Goal: Task Accomplishment & Management: Manage account settings

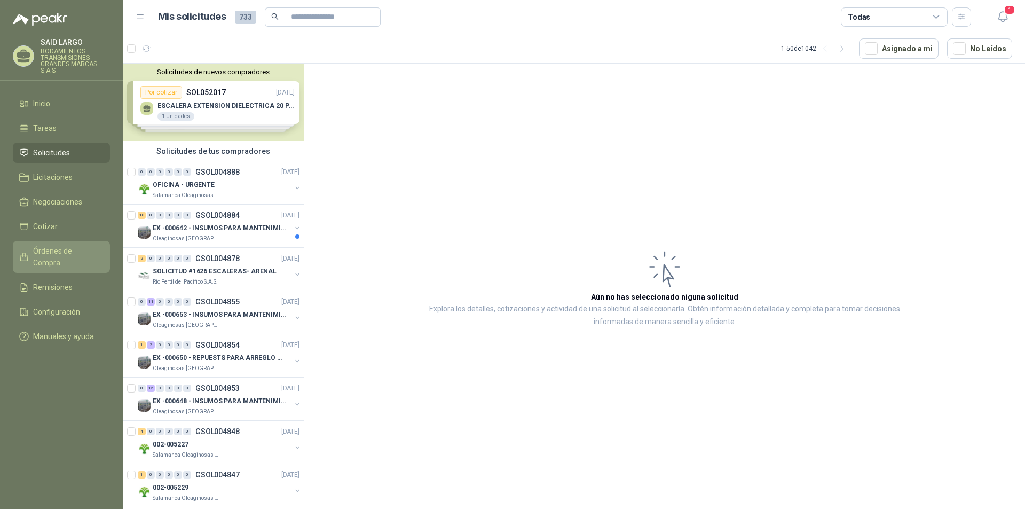
click at [53, 250] on span "Órdenes de Compra" at bounding box center [66, 257] width 67 height 24
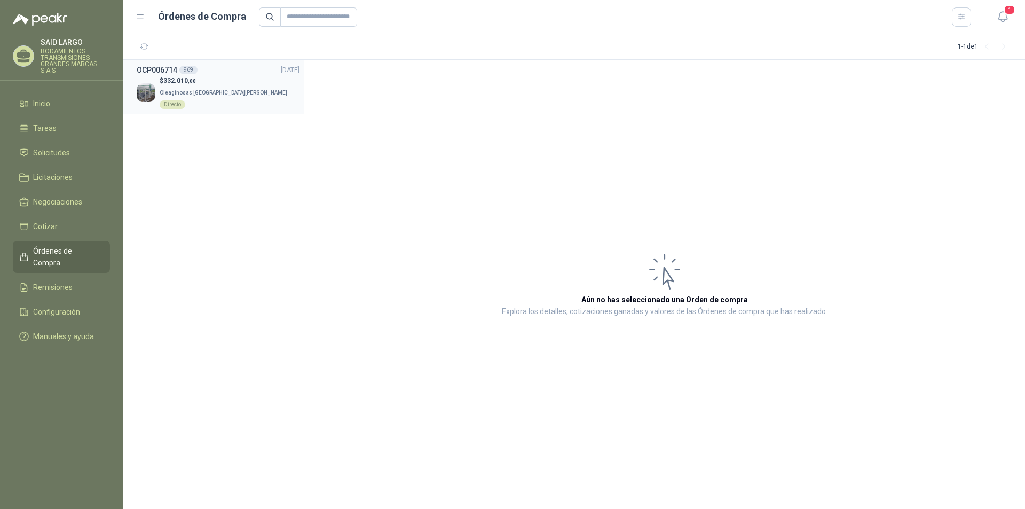
click at [179, 86] on p "Oleaginosas San [PERSON_NAME] Directo" at bounding box center [230, 98] width 140 height 24
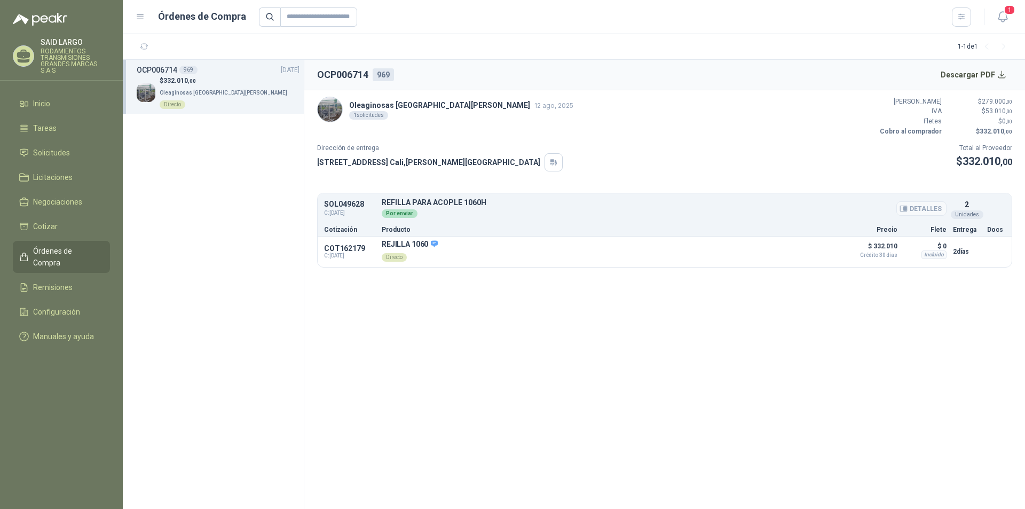
click at [400, 214] on div "Por enviar" at bounding box center [400, 213] width 36 height 9
click at [1011, 10] on span "1" at bounding box center [1010, 10] width 12 height 10
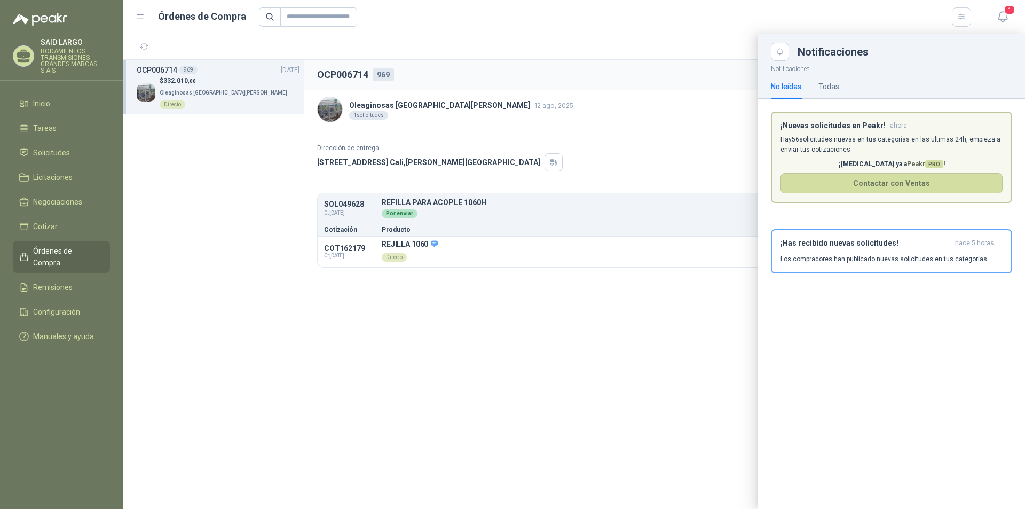
click at [529, 356] on div at bounding box center [574, 271] width 903 height 475
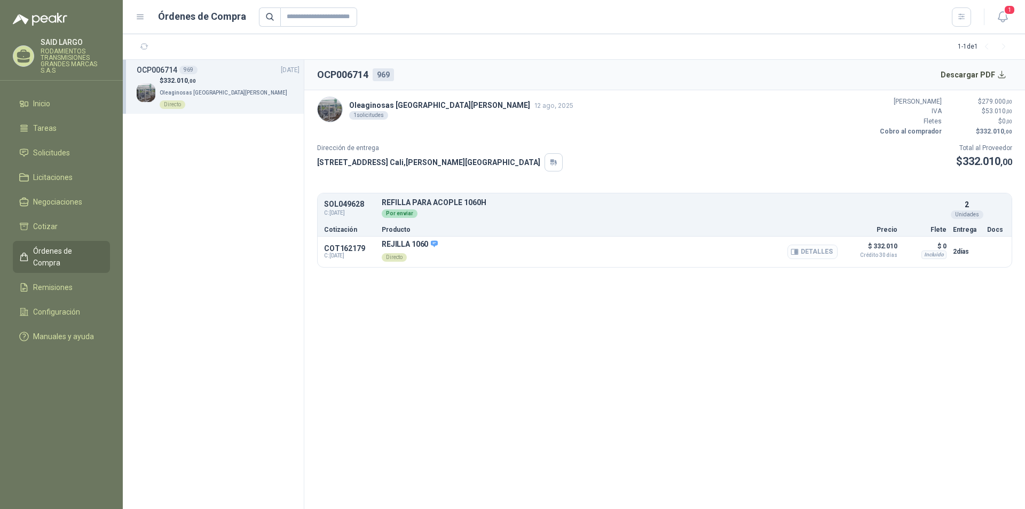
click at [809, 252] on button "Detalles" at bounding box center [813, 252] width 50 height 14
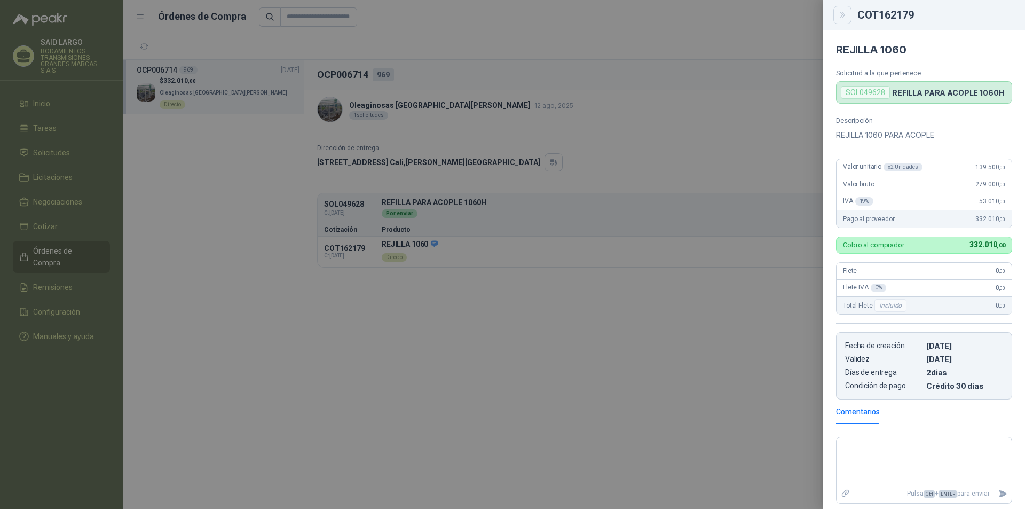
click at [845, 18] on icon "Close" at bounding box center [843, 15] width 9 height 9
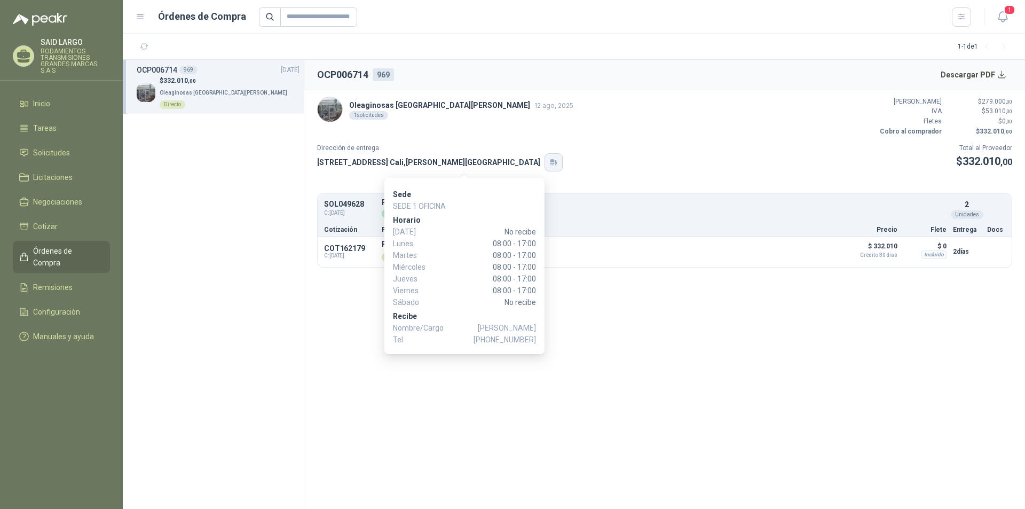
click at [555, 160] on icon "button" at bounding box center [556, 162] width 2 height 4
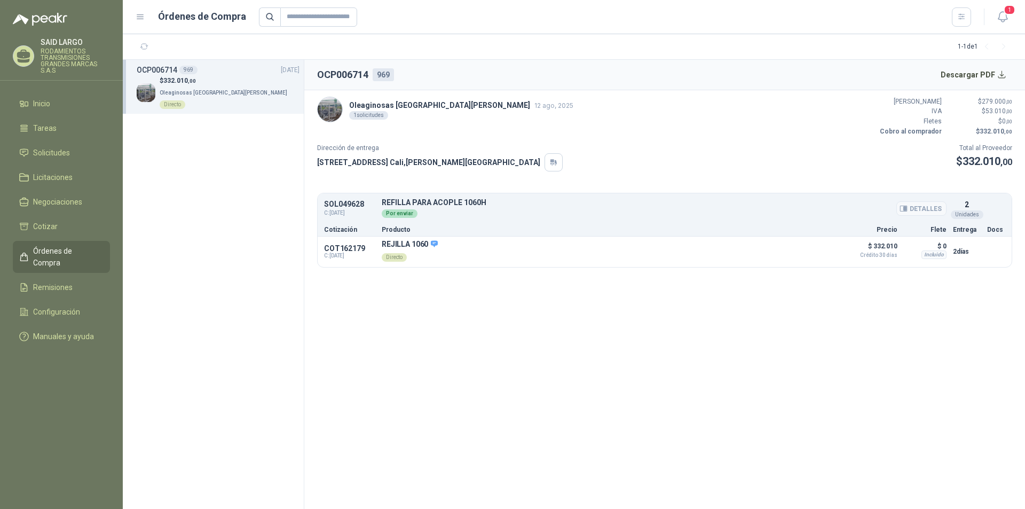
click at [404, 212] on div "Por enviar" at bounding box center [400, 213] width 36 height 9
click at [907, 206] on icon "button" at bounding box center [903, 208] width 7 height 5
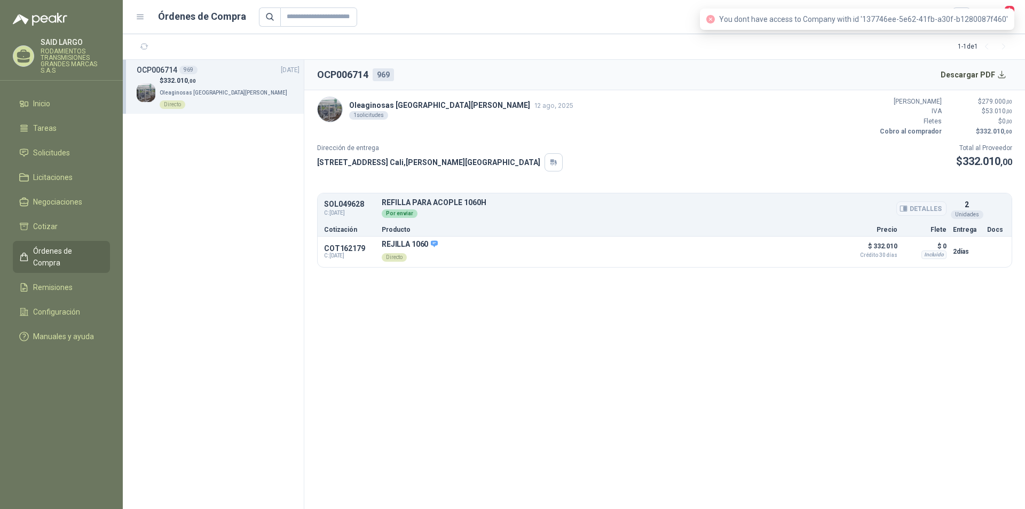
click at [913, 206] on button "Detalles" at bounding box center [922, 208] width 50 height 14
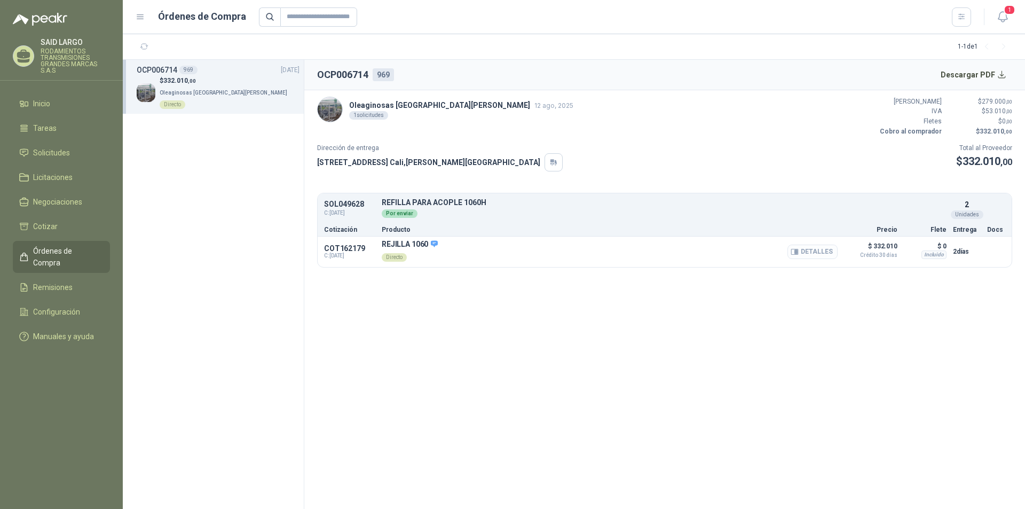
click at [798, 250] on icon "button" at bounding box center [796, 252] width 3 height 4
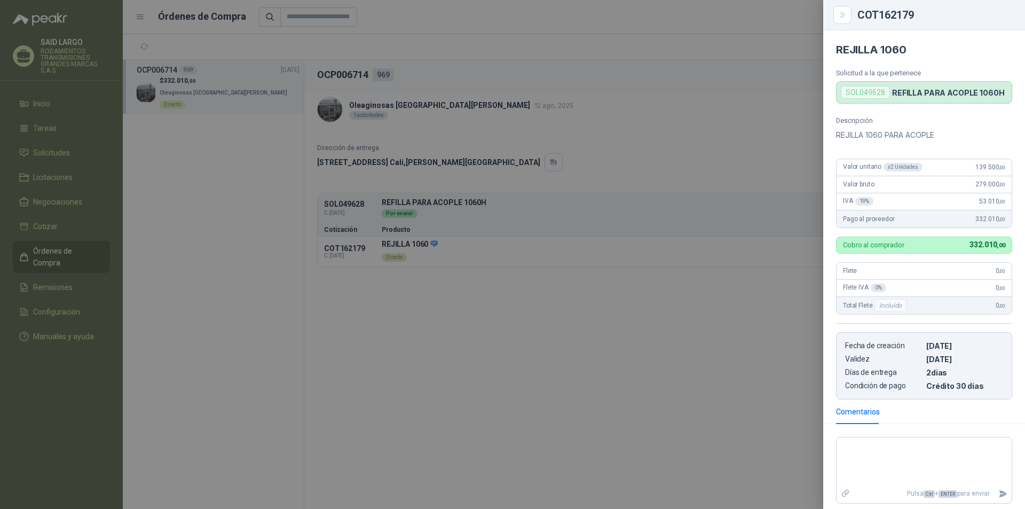
click at [711, 367] on div at bounding box center [512, 254] width 1025 height 509
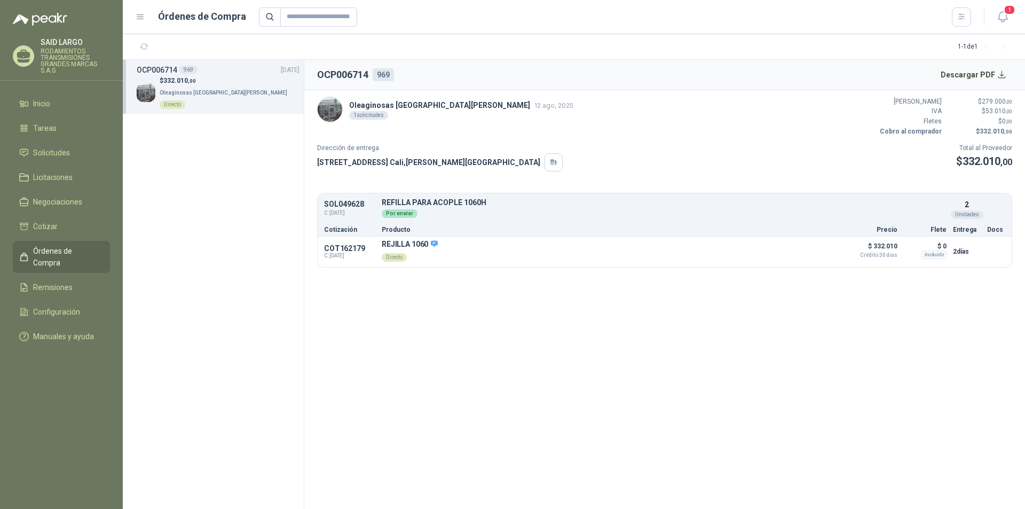
click at [176, 91] on span "Oleaginosas [GEOGRAPHIC_DATA][PERSON_NAME]" at bounding box center [224, 93] width 128 height 6
click at [69, 281] on span "Remisiones" at bounding box center [53, 287] width 40 height 12
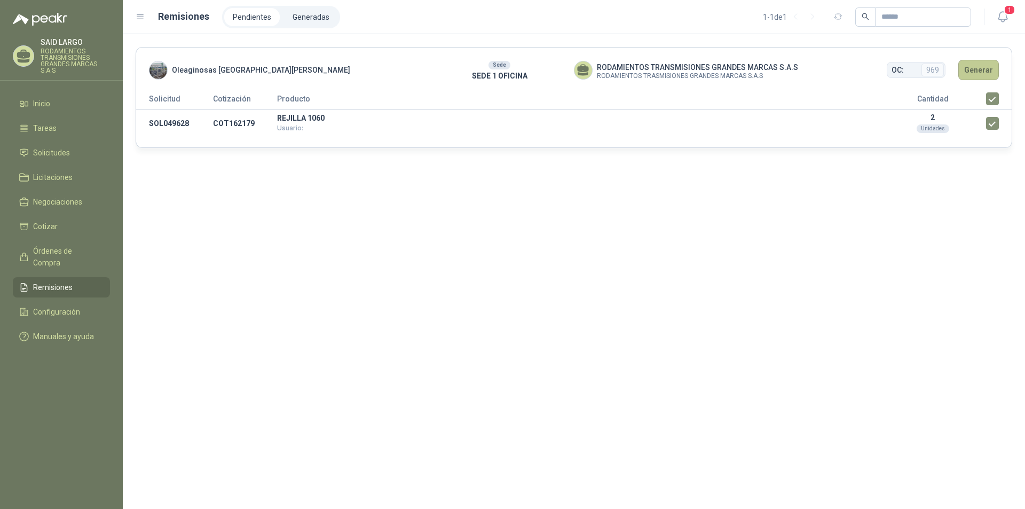
click at [986, 70] on button "Generar" at bounding box center [979, 70] width 41 height 20
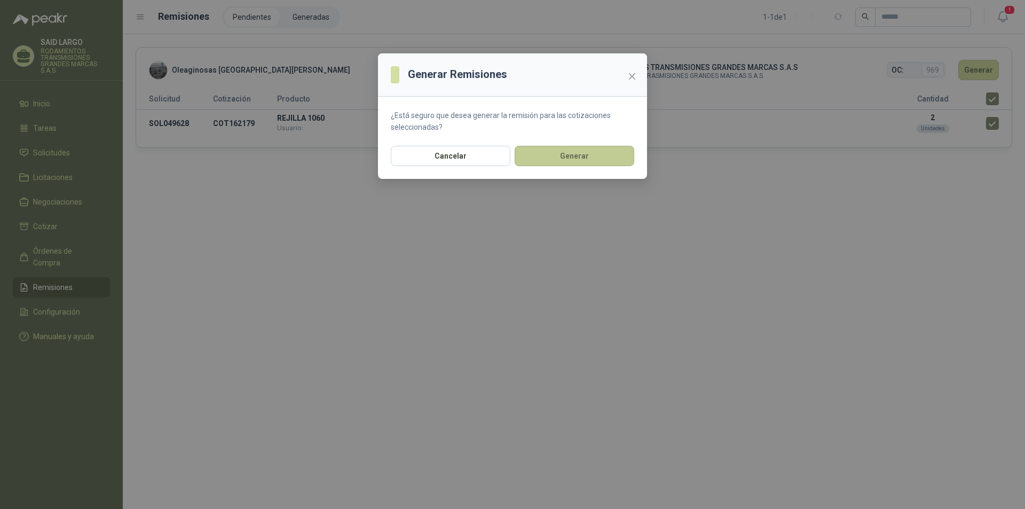
click at [576, 163] on button "Generar" at bounding box center [575, 156] width 120 height 20
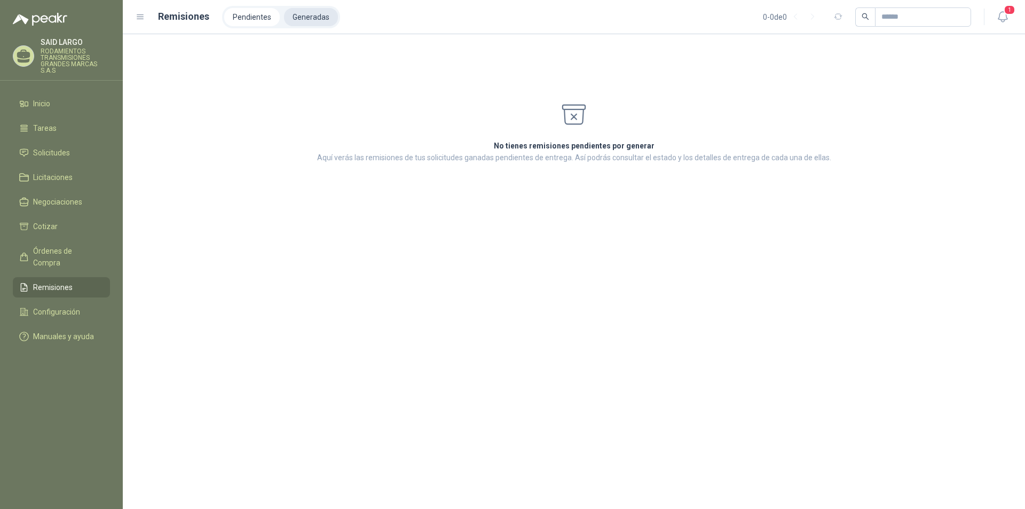
click at [295, 15] on li "Generadas" at bounding box center [311, 17] width 54 height 18
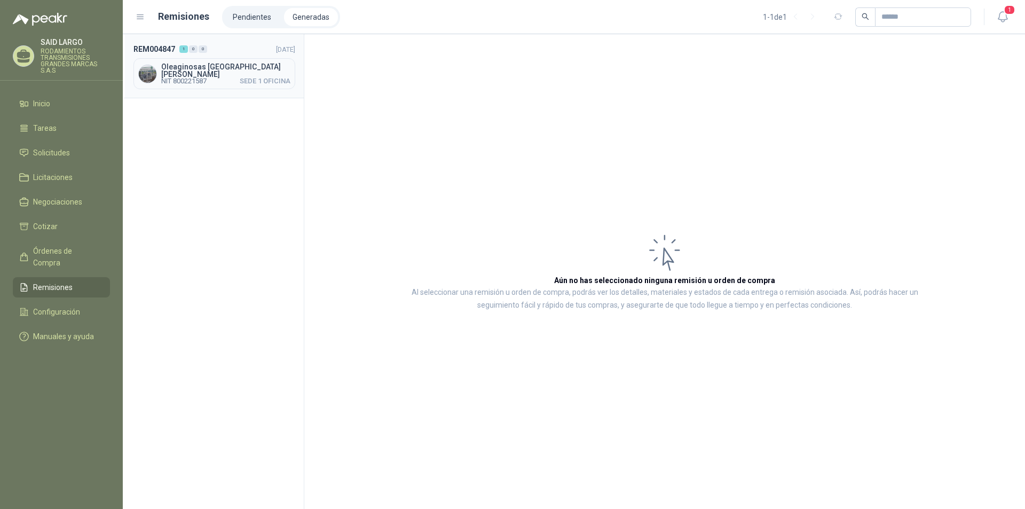
click at [191, 69] on span "Oleaginosas [GEOGRAPHIC_DATA][PERSON_NAME]" at bounding box center [225, 70] width 129 height 15
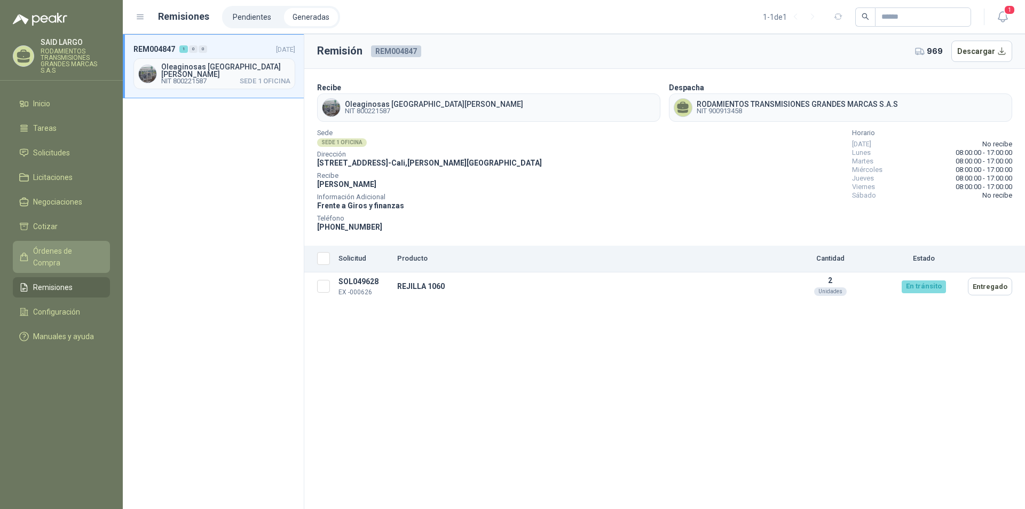
click at [68, 244] on link "Órdenes de Compra" at bounding box center [61, 257] width 97 height 32
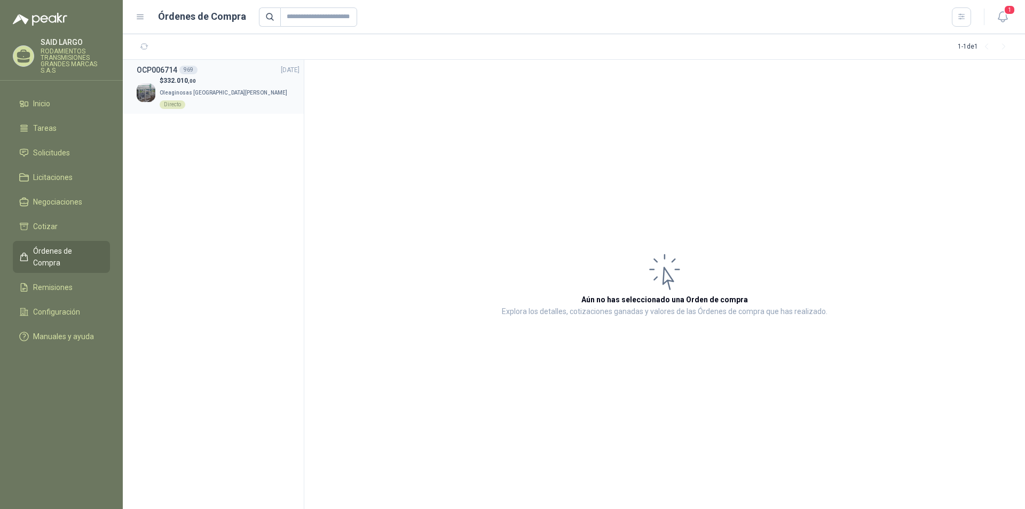
click at [187, 91] on span "Oleaginosas [GEOGRAPHIC_DATA][PERSON_NAME]" at bounding box center [224, 93] width 128 height 6
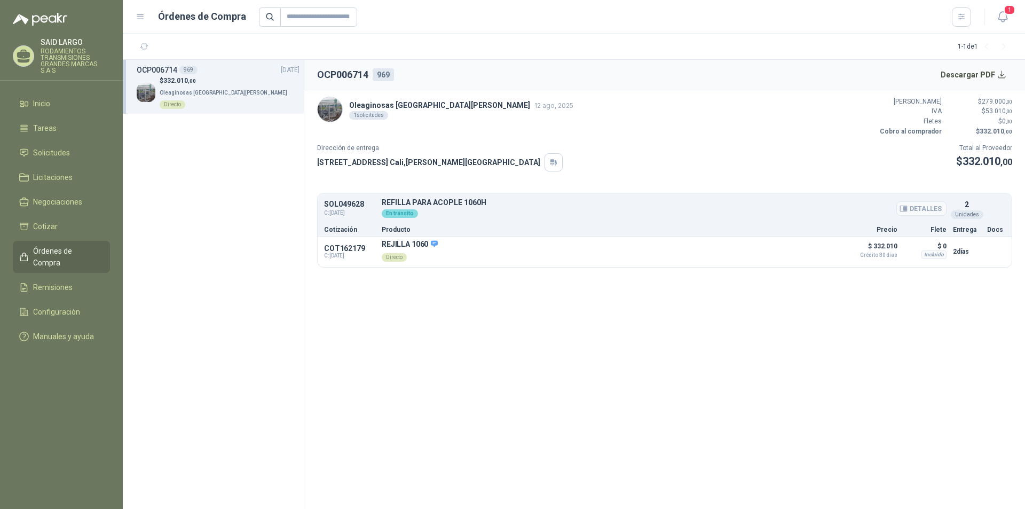
click at [397, 212] on div "En tránsito" at bounding box center [400, 213] width 36 height 9
click at [336, 232] on p "Cotización" at bounding box center [349, 229] width 51 height 6
click at [397, 310] on section "OCP006714 969 Descargar PDF Oleaginosas [GEOGRAPHIC_DATA][PERSON_NAME] [DATE] 1…" at bounding box center [664, 284] width 721 height 449
click at [435, 243] on icon at bounding box center [434, 243] width 7 height 6
click at [399, 256] on div "Directo" at bounding box center [394, 257] width 25 height 9
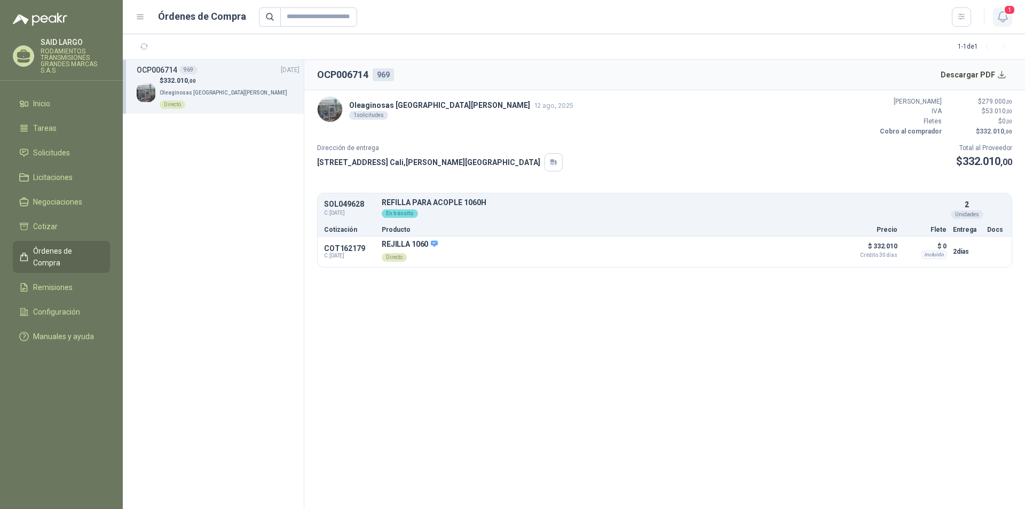
click at [1013, 14] on span "1" at bounding box center [1010, 10] width 12 height 10
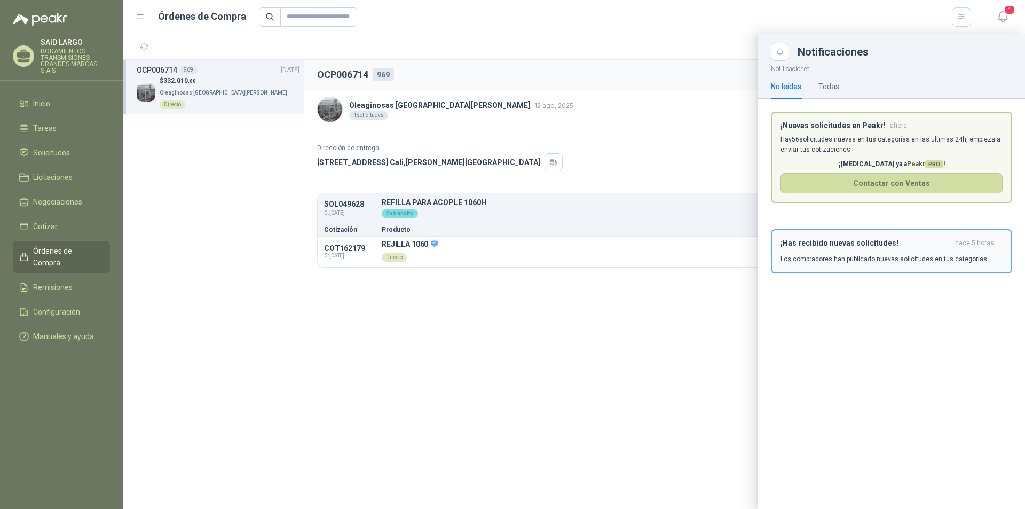
click at [812, 259] on p "Los compradores han publicado nuevas solicitudes en tus categorías." at bounding box center [885, 259] width 208 height 10
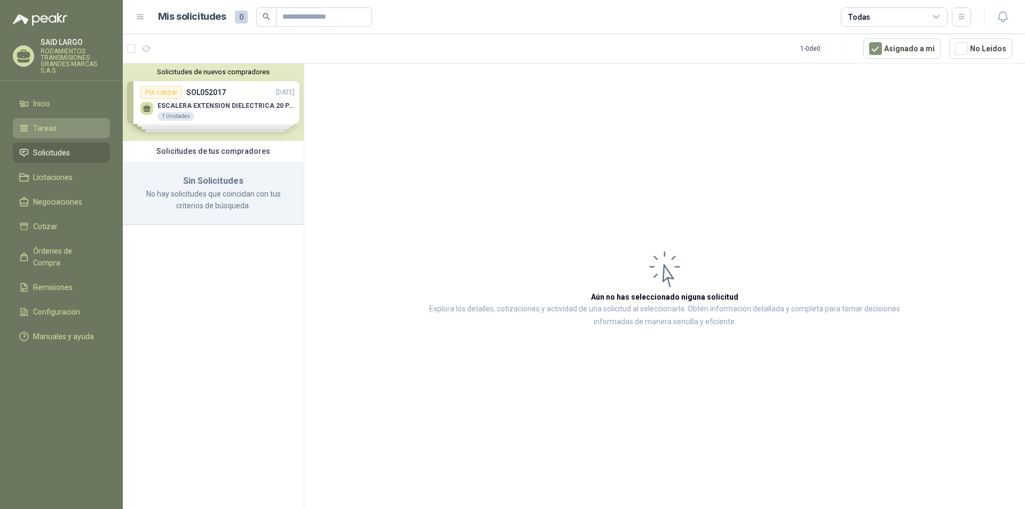
click at [39, 123] on span "Tareas" at bounding box center [45, 128] width 24 height 12
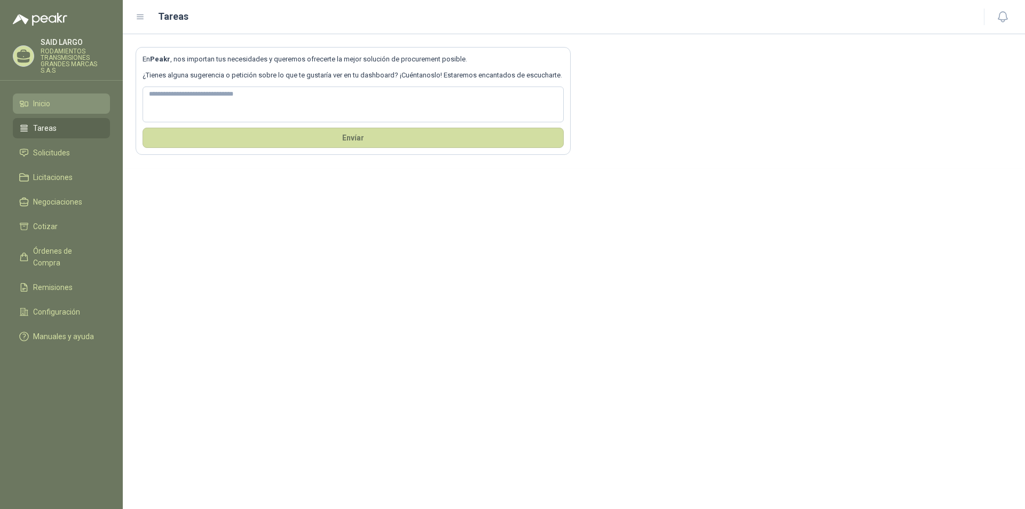
click at [45, 105] on span "Inicio" at bounding box center [41, 104] width 17 height 12
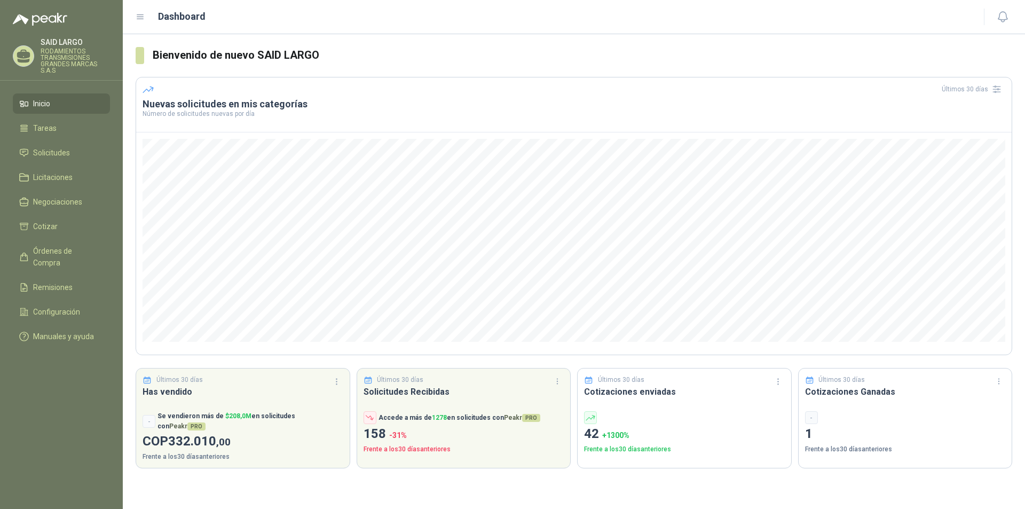
click at [813, 442] on p "1" at bounding box center [905, 434] width 201 height 20
click at [848, 390] on h3 "Cotizaciones Ganadas" at bounding box center [905, 391] width 201 height 13
click at [49, 281] on span "Remisiones" at bounding box center [53, 287] width 40 height 12
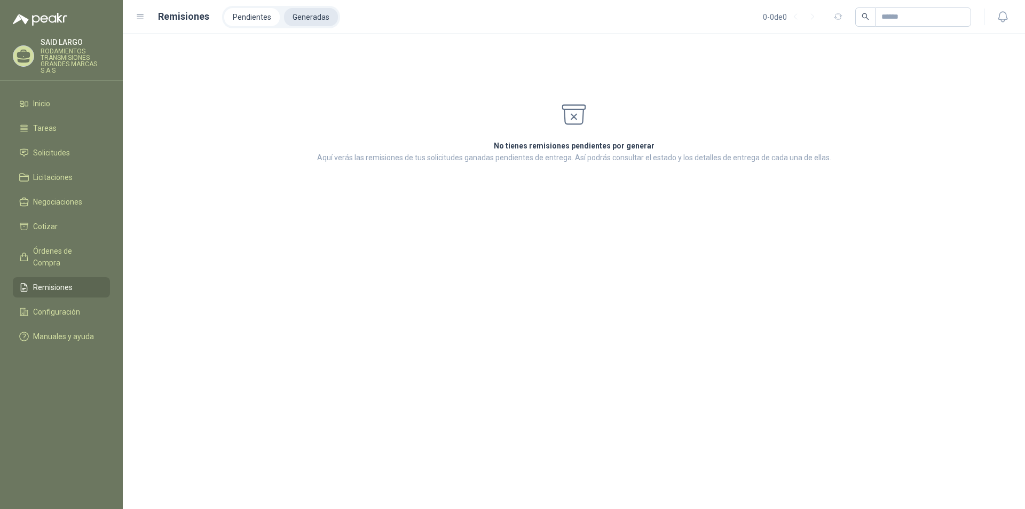
click at [303, 19] on li "Generadas" at bounding box center [311, 17] width 54 height 18
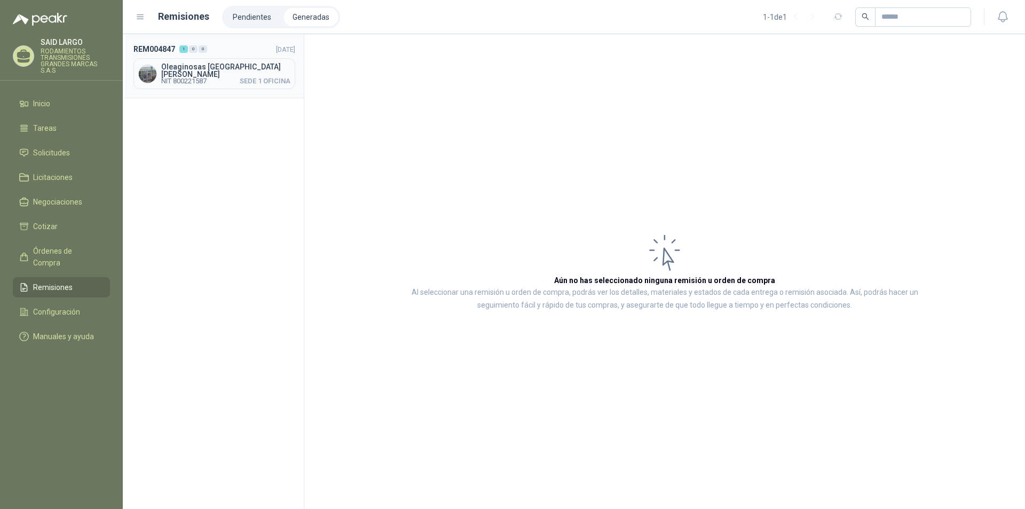
click at [210, 70] on span "Oleaginosas [GEOGRAPHIC_DATA][PERSON_NAME]" at bounding box center [225, 70] width 129 height 15
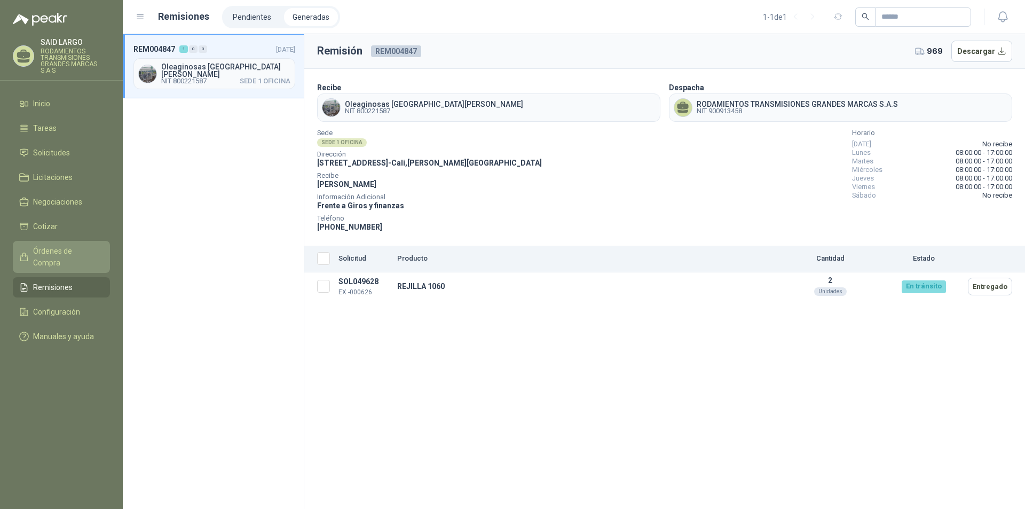
click at [88, 250] on span "Órdenes de Compra" at bounding box center [66, 257] width 67 height 24
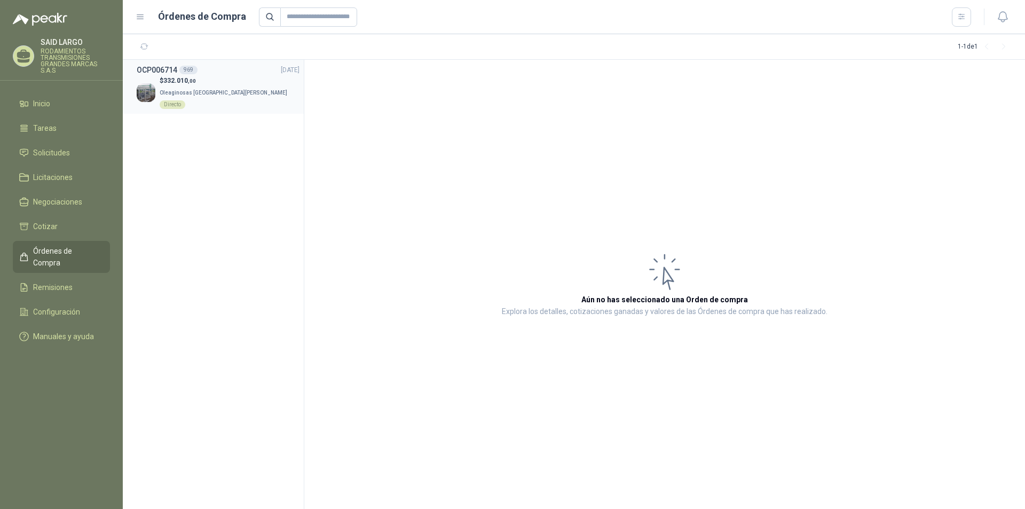
click at [193, 90] on span "Oleaginosas [GEOGRAPHIC_DATA][PERSON_NAME]" at bounding box center [224, 93] width 128 height 6
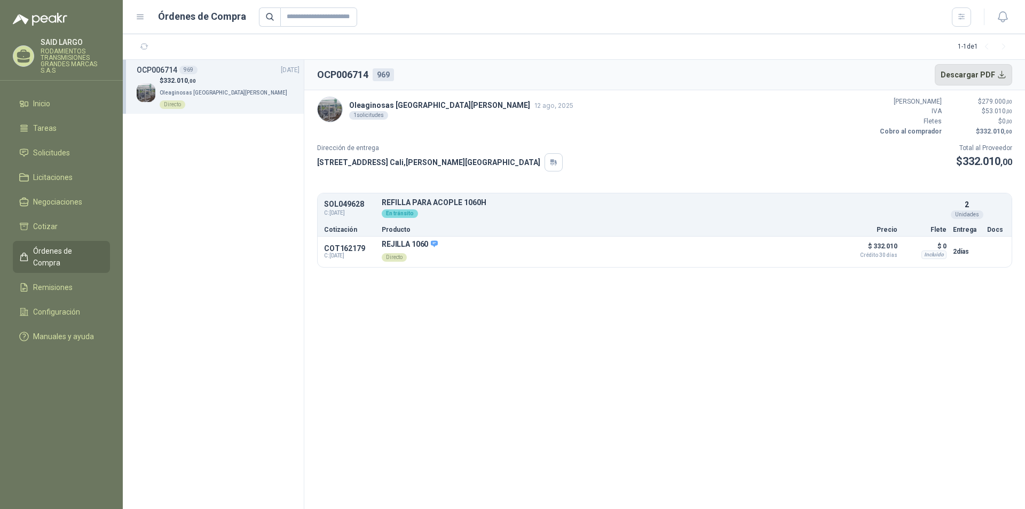
click at [1002, 75] on button "Descargar PDF" at bounding box center [974, 74] width 78 height 21
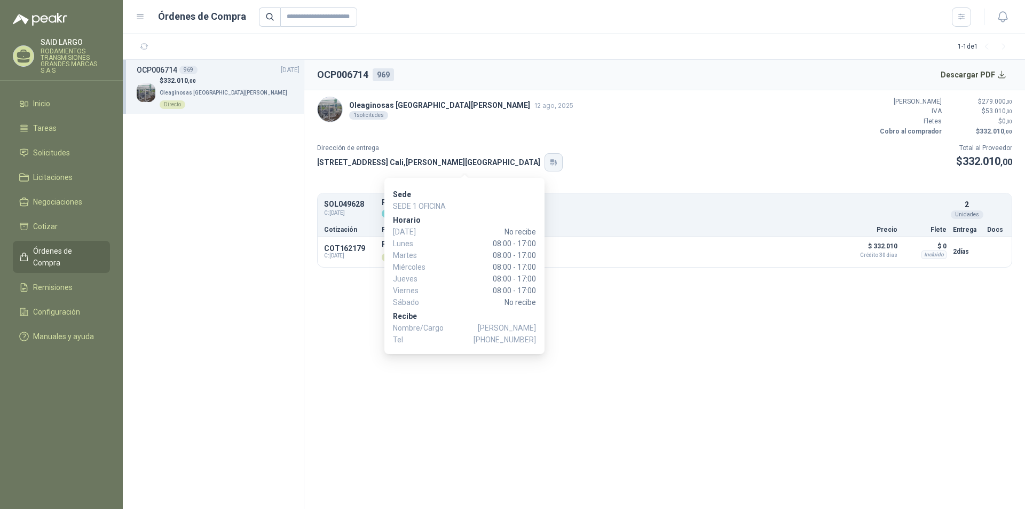
click at [550, 159] on icon "button" at bounding box center [554, 162] width 9 height 9
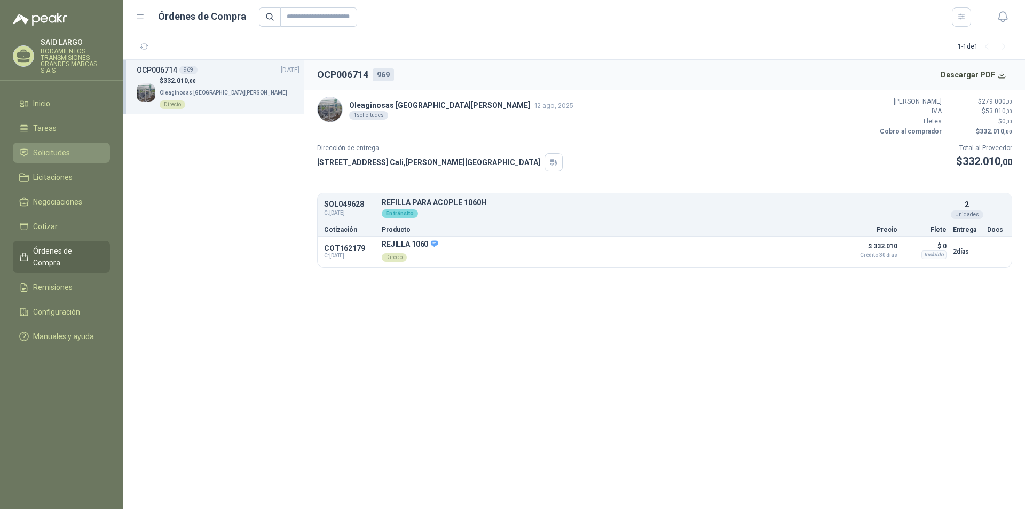
click at [59, 150] on span "Solicitudes" at bounding box center [51, 153] width 37 height 12
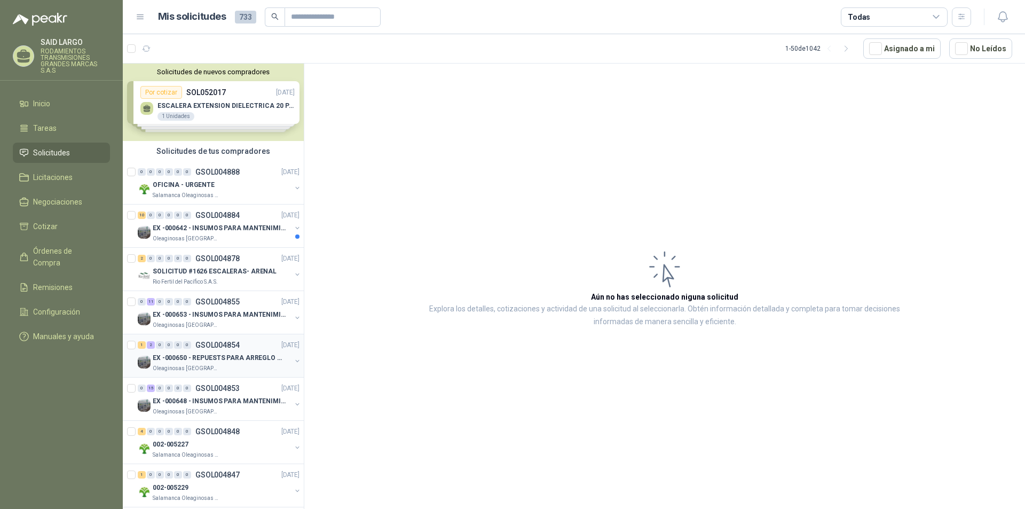
click at [293, 361] on button "button" at bounding box center [297, 361] width 9 height 9
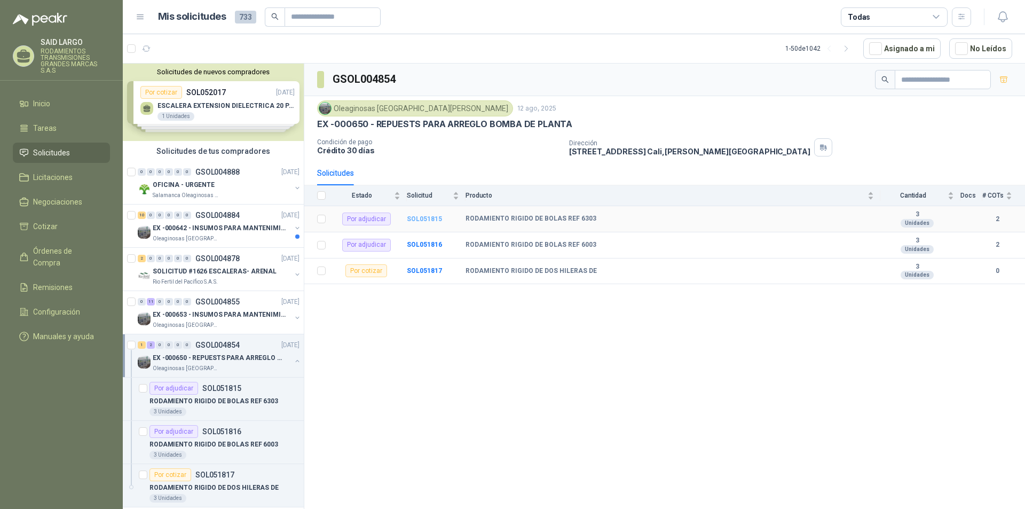
click at [419, 217] on b "SOL051815" at bounding box center [424, 218] width 35 height 7
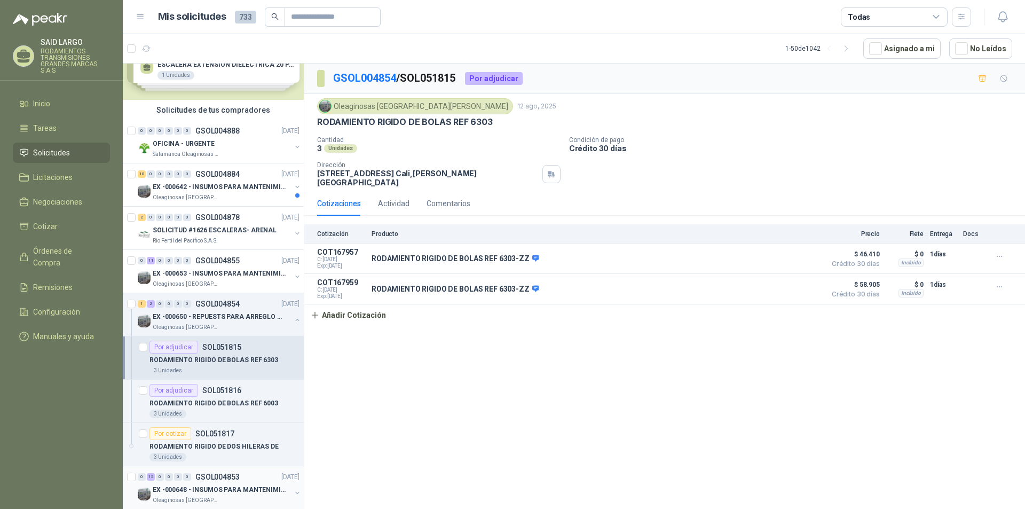
scroll to position [107, 0]
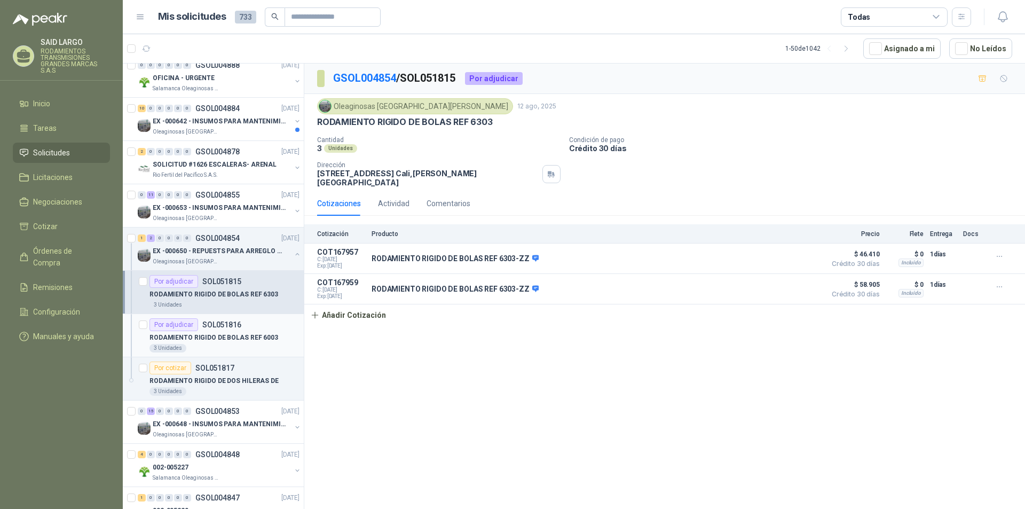
click at [218, 326] on p "SOL051816" at bounding box center [221, 324] width 39 height 7
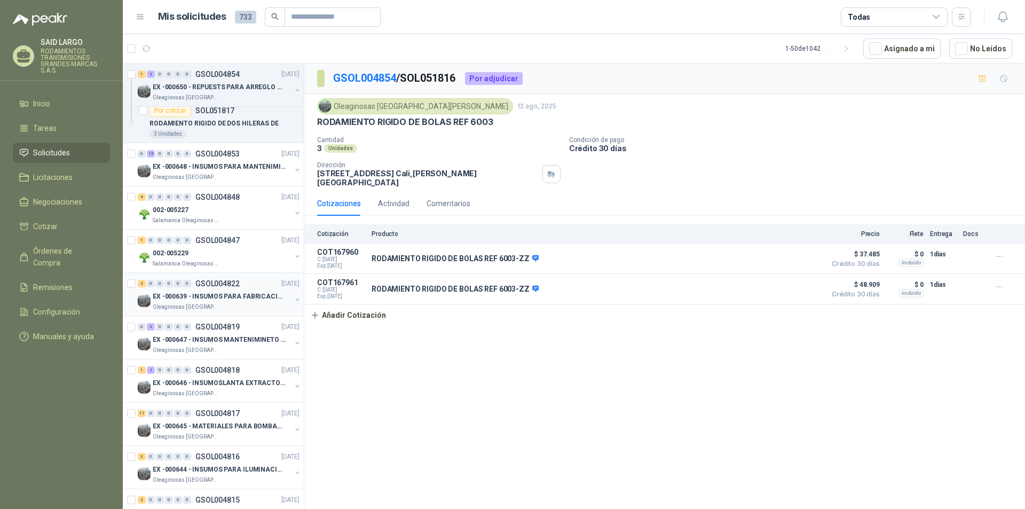
scroll to position [374, 0]
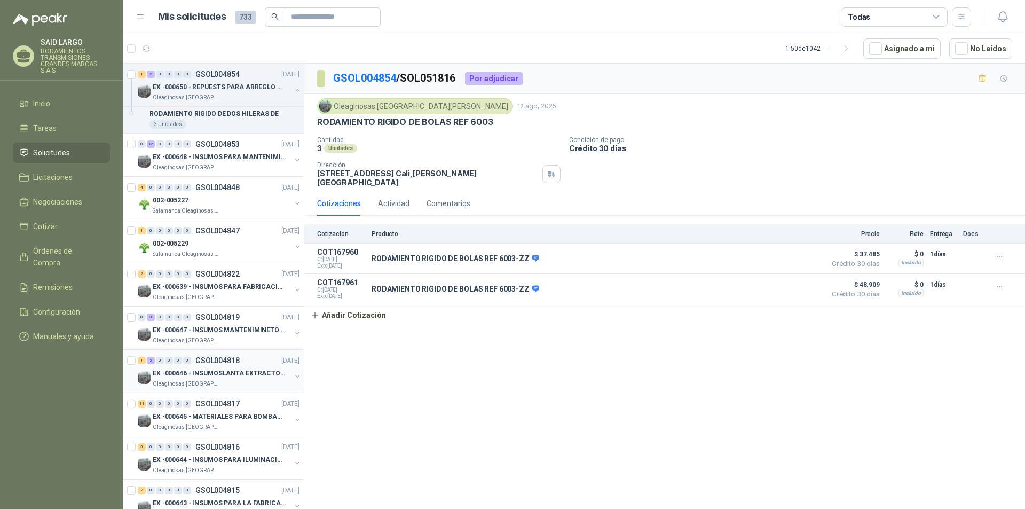
click at [293, 375] on button "button" at bounding box center [297, 376] width 9 height 9
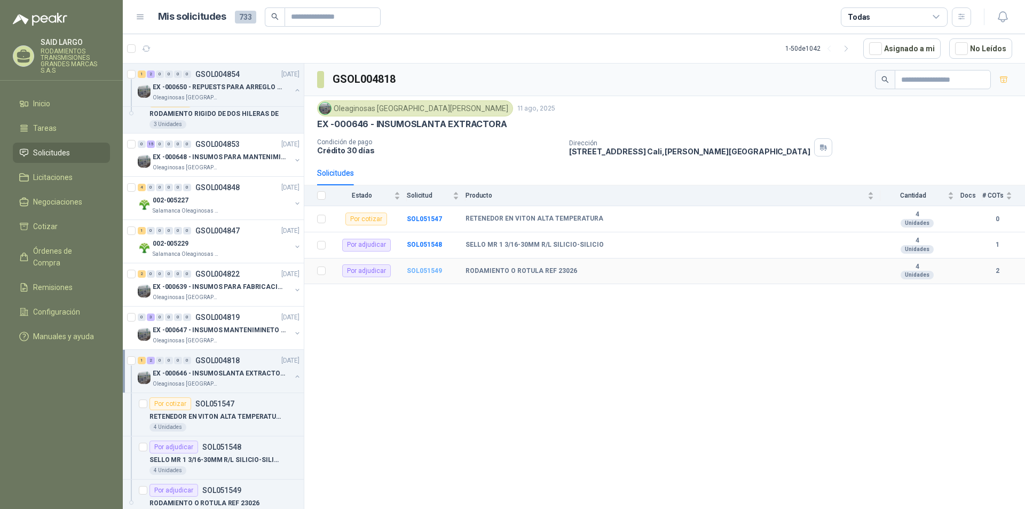
click at [427, 270] on b "SOL051549" at bounding box center [424, 270] width 35 height 7
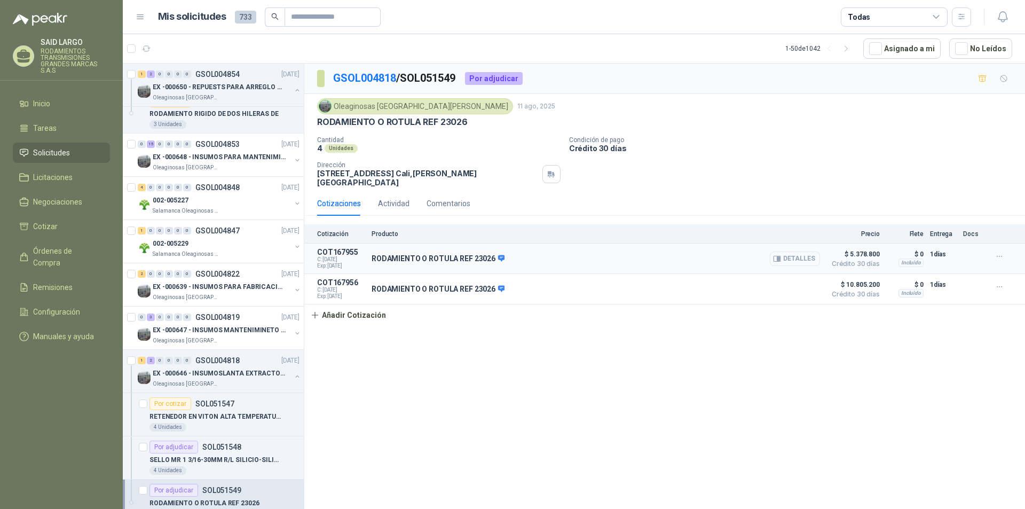
click at [791, 252] on button "Detalles" at bounding box center [795, 259] width 50 height 14
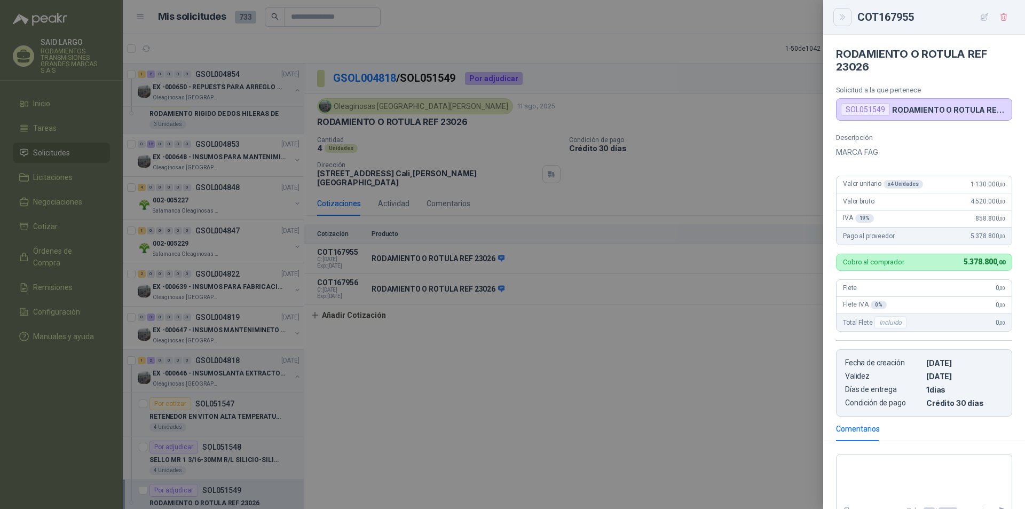
click at [844, 17] on icon "Close" at bounding box center [843, 17] width 9 height 9
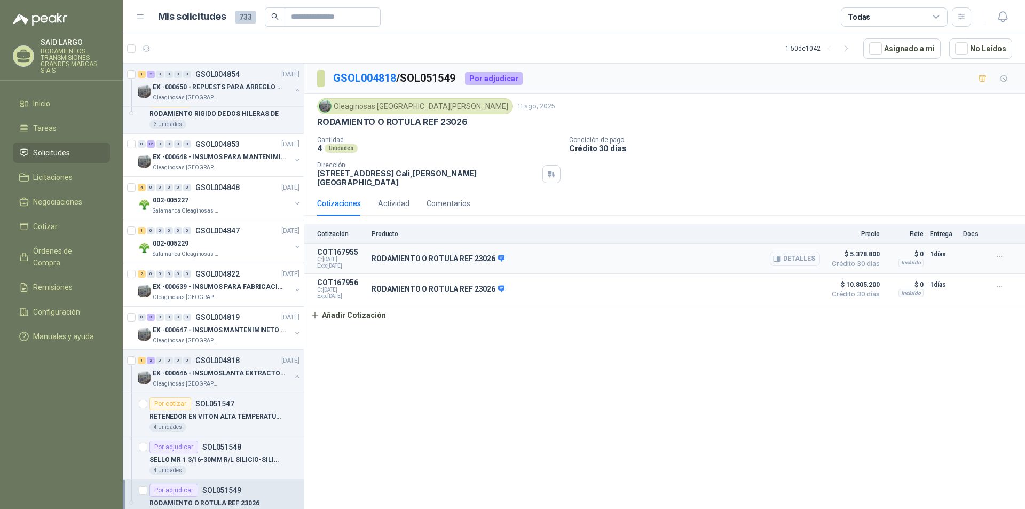
click at [813, 252] on button "Detalles" at bounding box center [795, 259] width 50 height 14
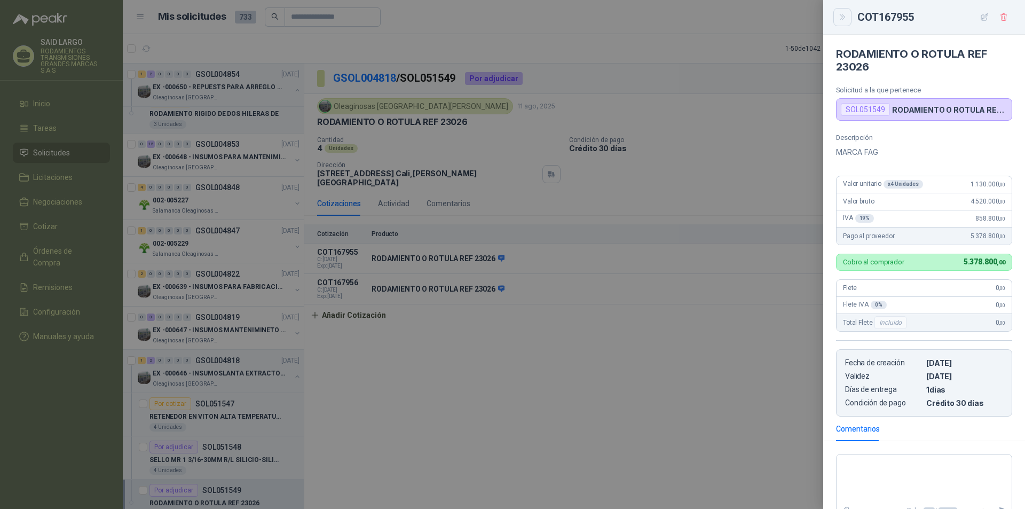
click at [841, 17] on icon "Close" at bounding box center [843, 17] width 9 height 9
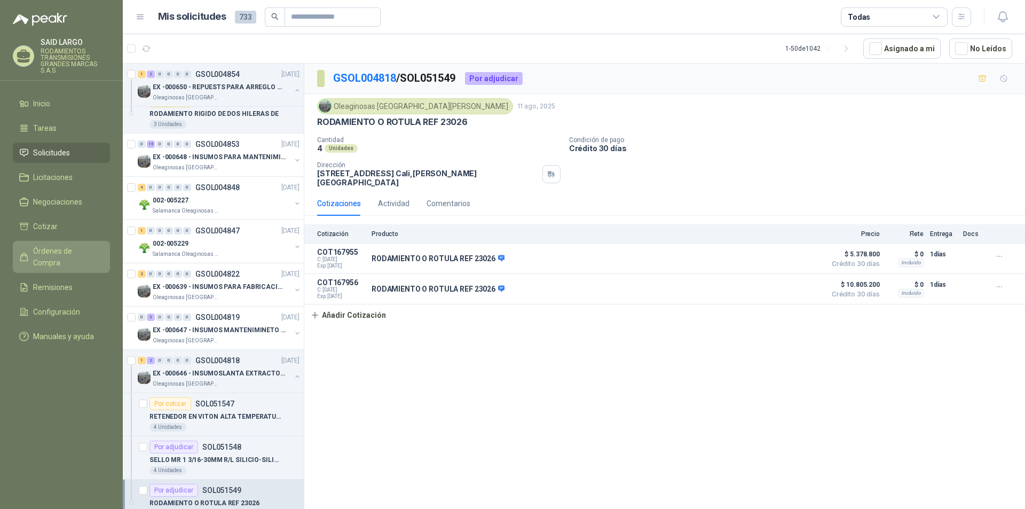
click at [71, 249] on span "Órdenes de Compra" at bounding box center [66, 257] width 67 height 24
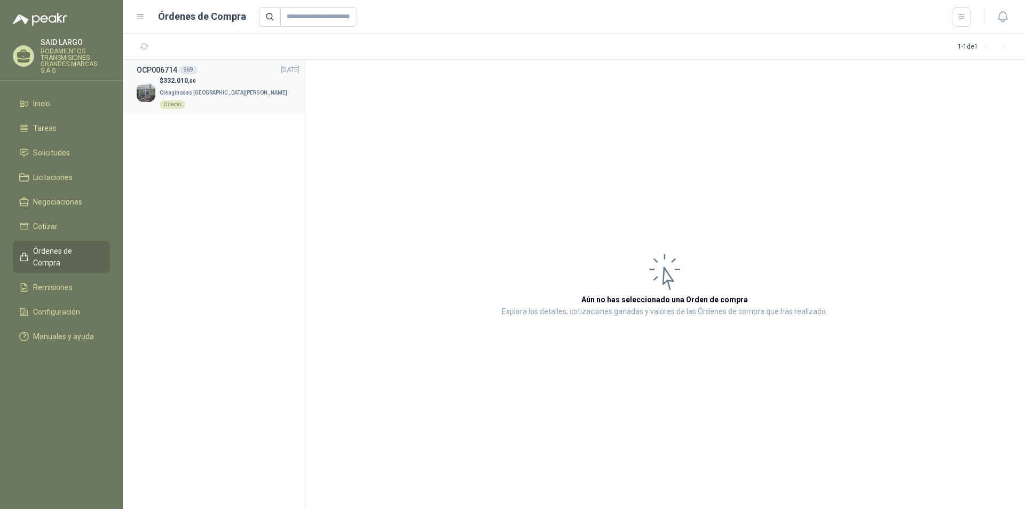
click at [194, 87] on p "Oleaginosas San [PERSON_NAME] Directo" at bounding box center [230, 98] width 140 height 24
